Goal: Book appointment/travel/reservation

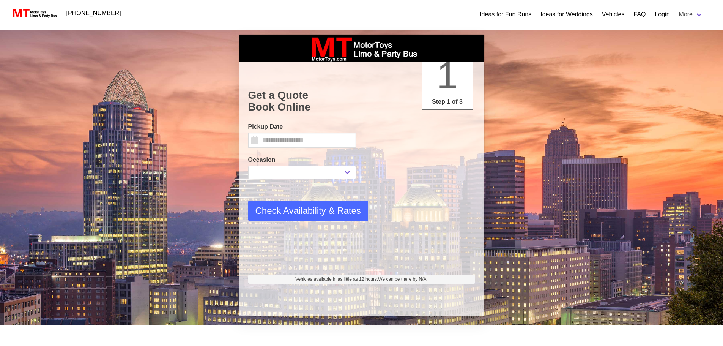
type input "*********"
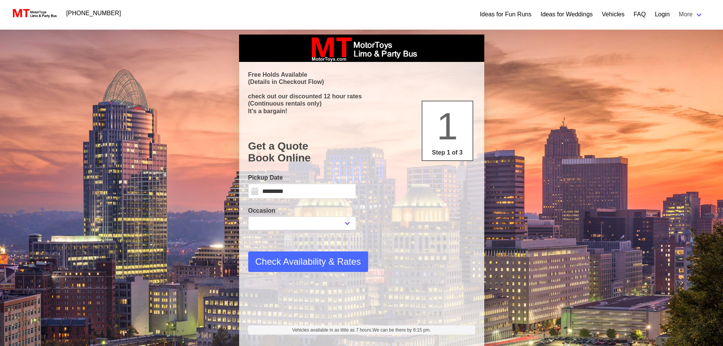
select select
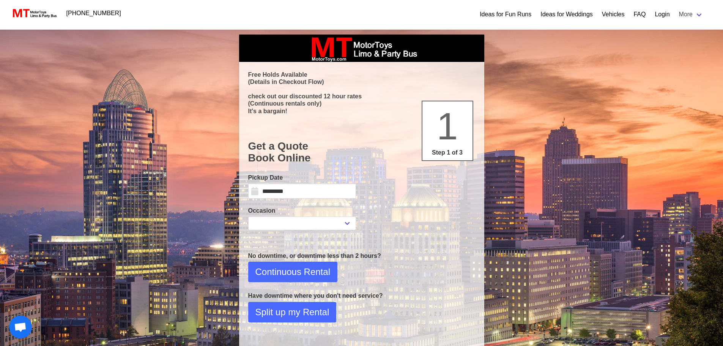
select select
